Goal: Information Seeking & Learning: Check status

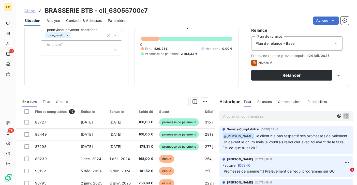
scroll to position [58, 0]
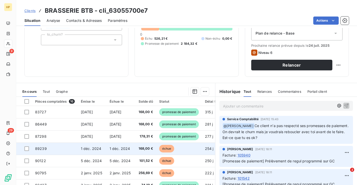
click at [87, 144] on td "1 déc. 2024" at bounding box center [92, 149] width 29 height 12
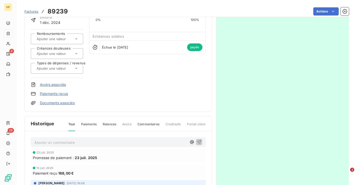
scroll to position [96, 0]
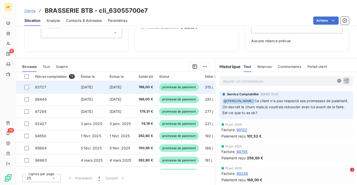
click at [125, 90] on td "1 oct. 2024" at bounding box center [121, 87] width 29 height 12
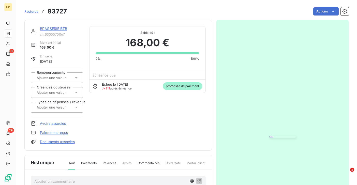
click at [59, 30] on link "BRASSERIE BTB" at bounding box center [53, 28] width 27 height 4
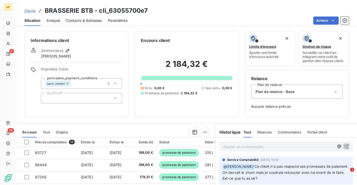
click at [235, 147] on p "Ajouter un commentaire ﻿" at bounding box center [278, 147] width 111 height 6
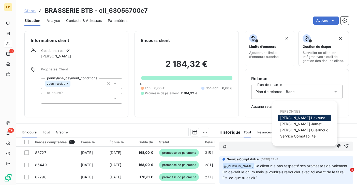
click at [282, 117] on span "Florian Davoust" at bounding box center [302, 118] width 45 height 4
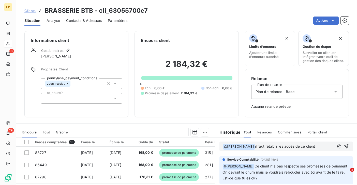
click at [276, 147] on span "il faut rétablir les accès de ce client" at bounding box center [285, 146] width 60 height 4
click at [264, 146] on span "il faut rétablir les accès de ce client" at bounding box center [285, 146] width 60 height 4
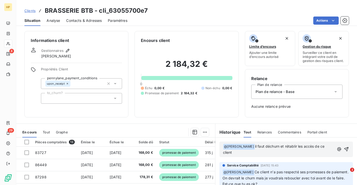
click at [326, 147] on span "il faut déchurn et rétablir les accès de ce client" at bounding box center [274, 149] width 103 height 10
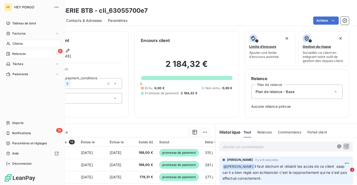
click at [20, 53] on span "Relances" at bounding box center [18, 54] width 13 height 5
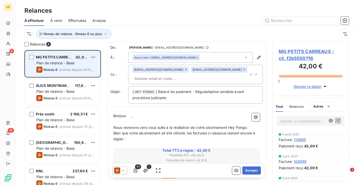
scroll to position [93, 0]
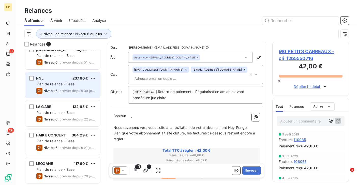
click at [59, 90] on div "Niveau 6 prévue depuis 39 jours" at bounding box center [66, 91] width 60 height 6
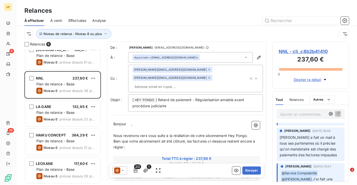
scroll to position [32, 0]
click at [309, 52] on span "NNL - cli_c8b2b41410" at bounding box center [311, 51] width 64 height 7
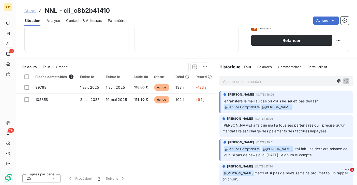
scroll to position [83, 0]
click at [34, 12] on span "Clients" at bounding box center [29, 11] width 11 height 4
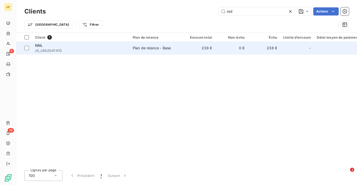
type input "nnl"
click at [44, 47] on div "NNL" at bounding box center [81, 45] width 92 height 5
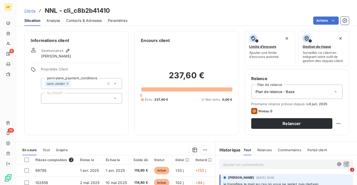
scroll to position [32, 0]
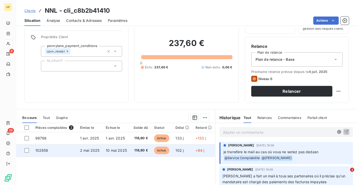
click at [103, 150] on td "10 mai 2025" at bounding box center [116, 150] width 27 height 12
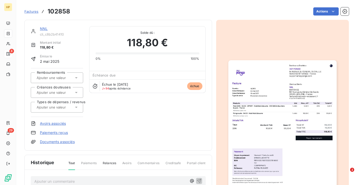
click at [43, 28] on link "NNL" at bounding box center [44, 28] width 8 height 4
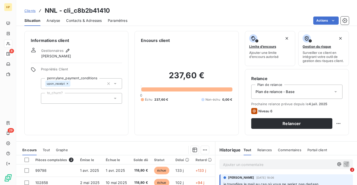
scroll to position [55, 0]
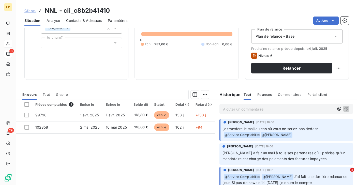
click at [229, 109] on p "Ajouter un commentaire ﻿" at bounding box center [278, 109] width 111 height 6
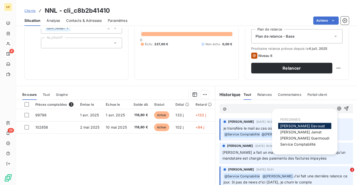
click at [306, 126] on span "Florian Davoust" at bounding box center [302, 126] width 45 height 4
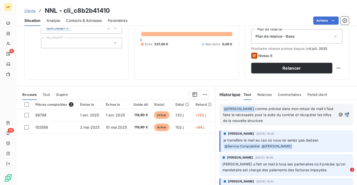
click at [349, 114] on icon "button" at bounding box center [346, 114] width 5 height 5
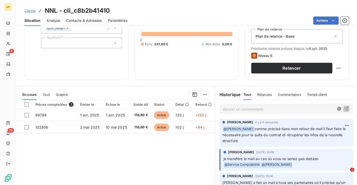
click at [31, 11] on span "Clients" at bounding box center [29, 11] width 11 height 4
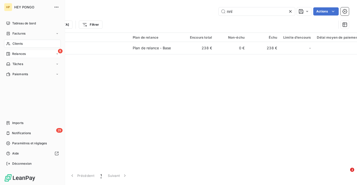
click at [16, 53] on span "Relances" at bounding box center [18, 54] width 13 height 5
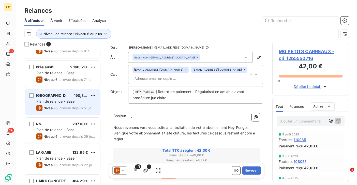
scroll to position [15, 0]
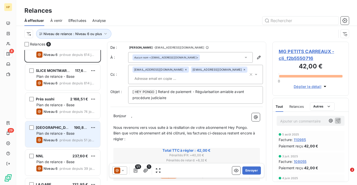
click at [57, 130] on div "SAS THAI STREET 190,80 € Plan de relance - Base Niveau 6 prévue depuis 51 jours" at bounding box center [62, 134] width 75 height 26
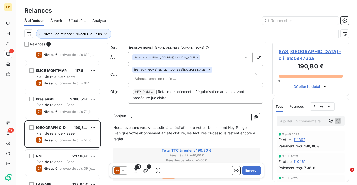
click at [288, 51] on span "SAS THAI STREET - cli_a1c0e476ba" at bounding box center [311, 55] width 64 height 14
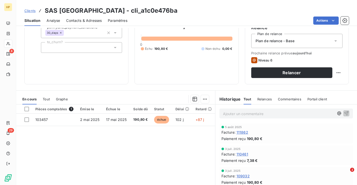
scroll to position [62, 0]
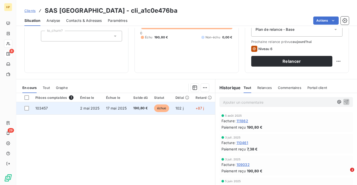
click at [134, 106] on span "190,80 €" at bounding box center [140, 108] width 15 height 5
